Goal: Navigation & Orientation: Go to known website

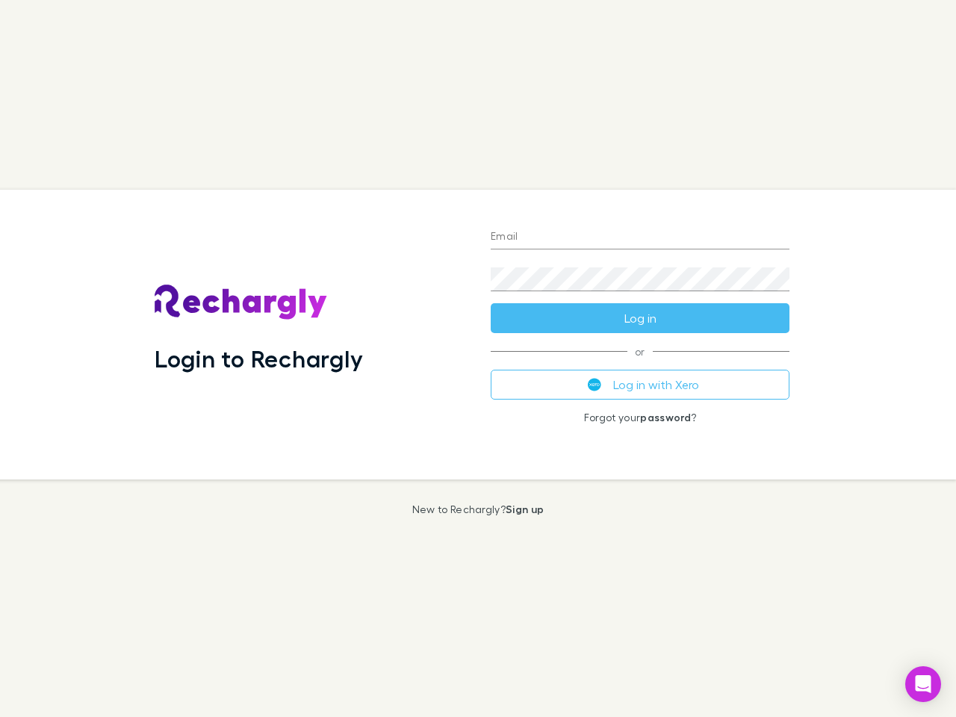
click at [478, 359] on div "Login to Rechargly" at bounding box center [311, 335] width 336 height 290
click at [640, 238] on input "Email" at bounding box center [640, 238] width 299 height 24
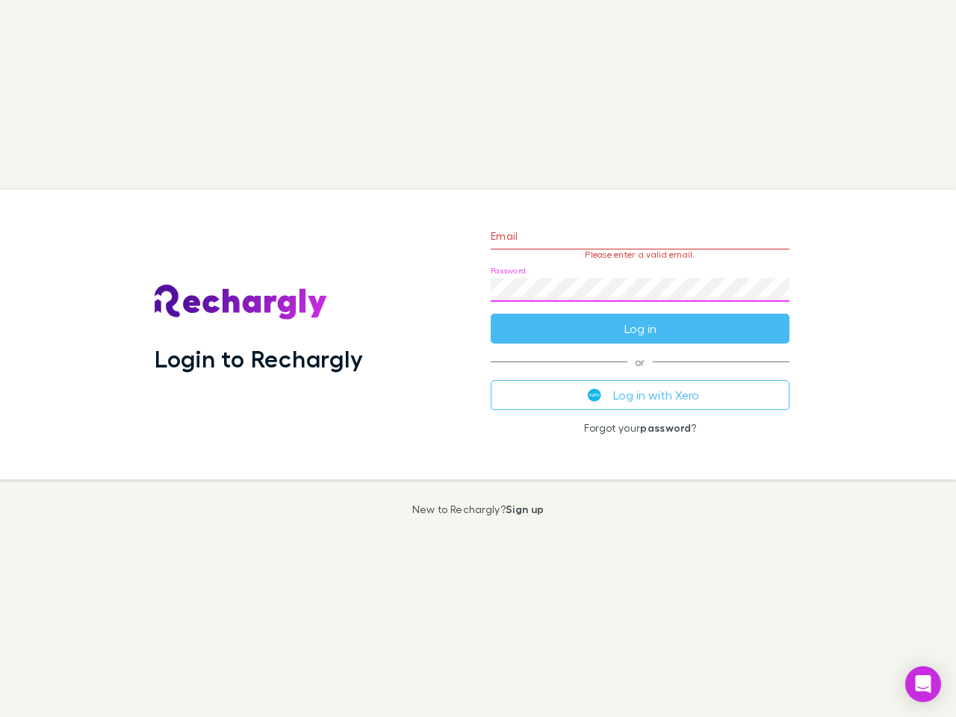
click at [640, 318] on form "Email Please enter a valid email. Password Log in" at bounding box center [640, 279] width 299 height 130
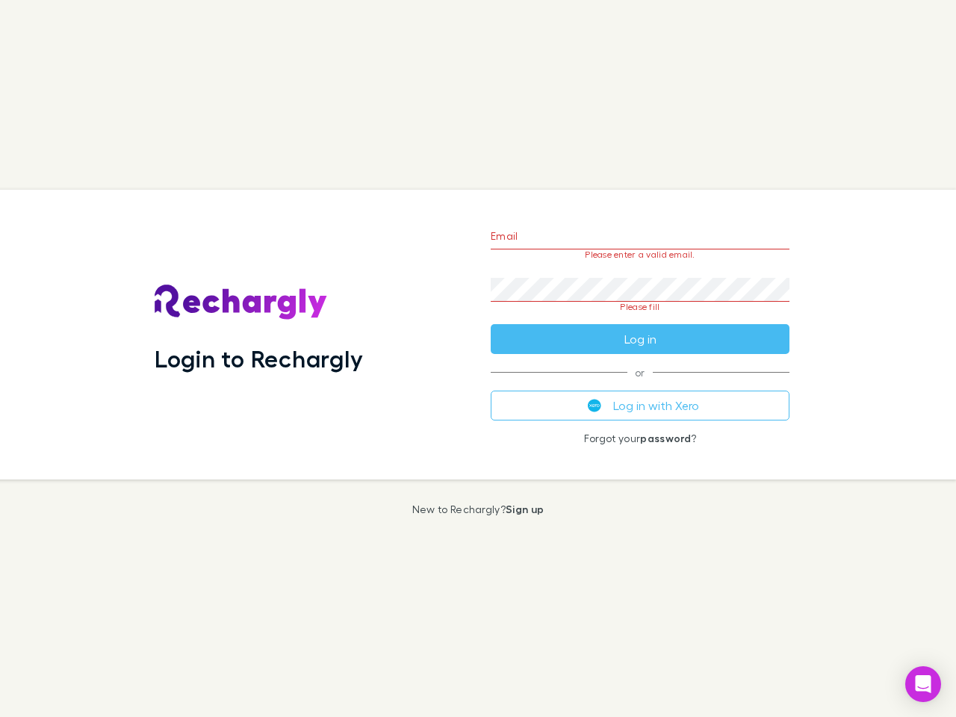
click at [640, 385] on div "Email Please enter a valid email. Password Please fill Log in or Log in with Xe…" at bounding box center [640, 335] width 323 height 290
click at [924, 684] on icon "Open Intercom Messenger" at bounding box center [924, 684] width 16 height 18
